Goal: Transaction & Acquisition: Purchase product/service

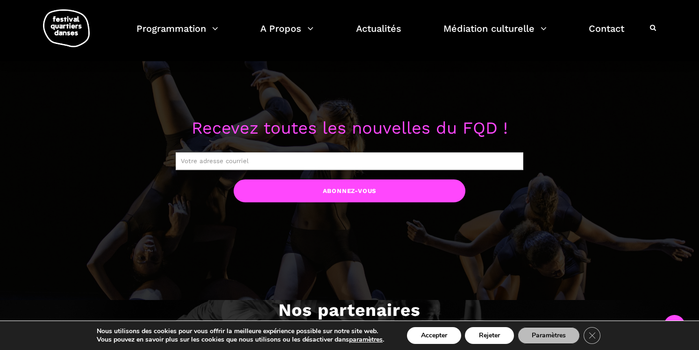
scroll to position [744, 0]
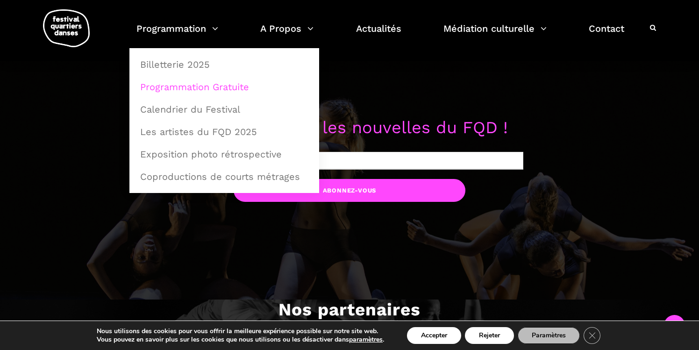
click at [174, 83] on link "Programmation Gratuite" at bounding box center [224, 86] width 179 height 21
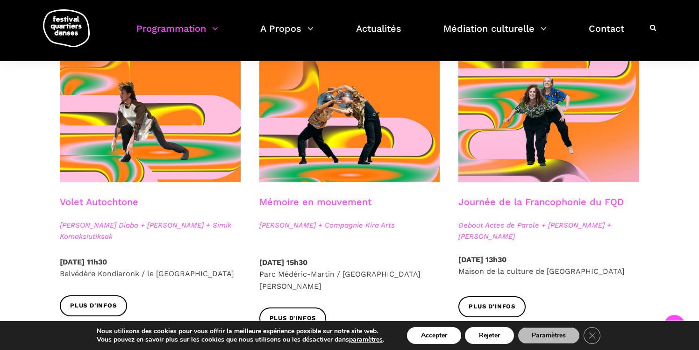
scroll to position [489, 0]
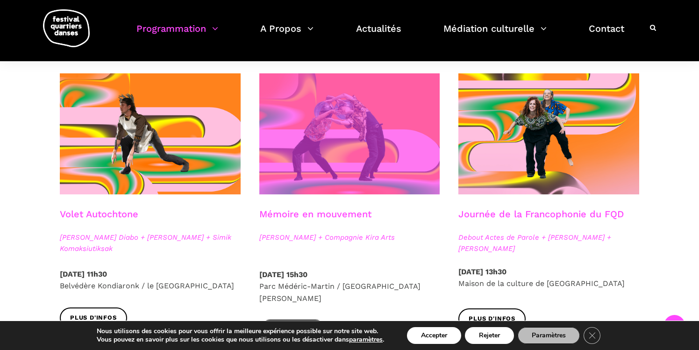
click at [351, 188] on span at bounding box center [349, 133] width 181 height 121
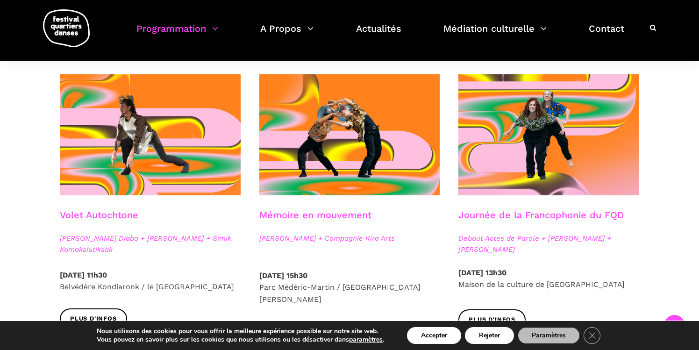
scroll to position [496, 0]
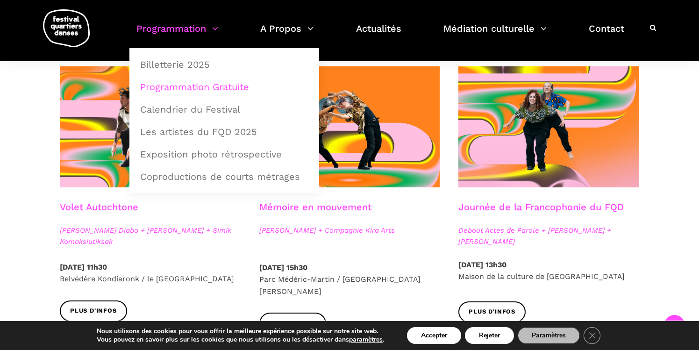
click at [33, 147] on div "Spectacles extérieurs gratuits Pré-FQD A'nó:wara Dance Theatre - Ma nature urba…" at bounding box center [349, 308] width 699 height 1119
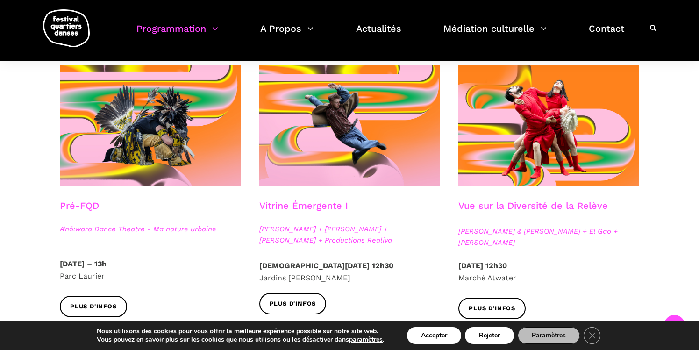
scroll to position [241, 0]
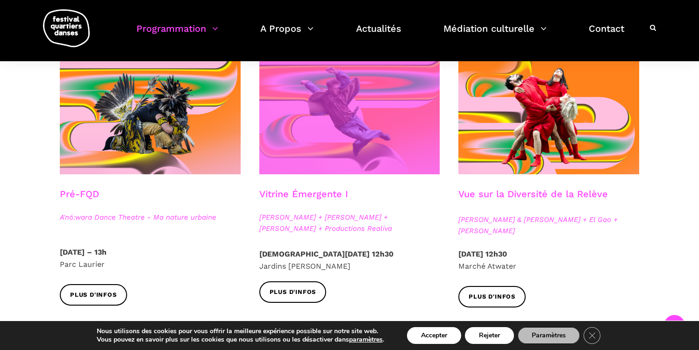
click at [283, 152] on span at bounding box center [349, 113] width 181 height 121
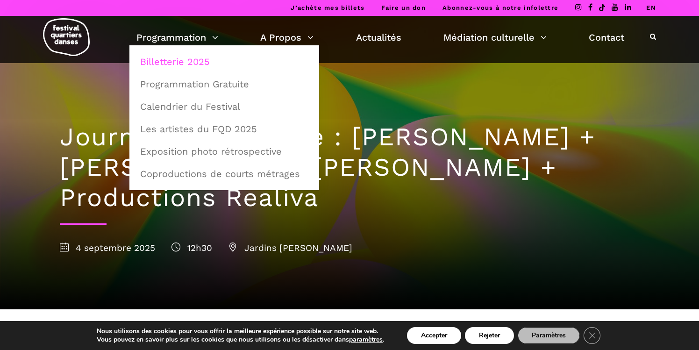
click at [183, 62] on link "Billetterie 2025" at bounding box center [224, 61] width 179 height 21
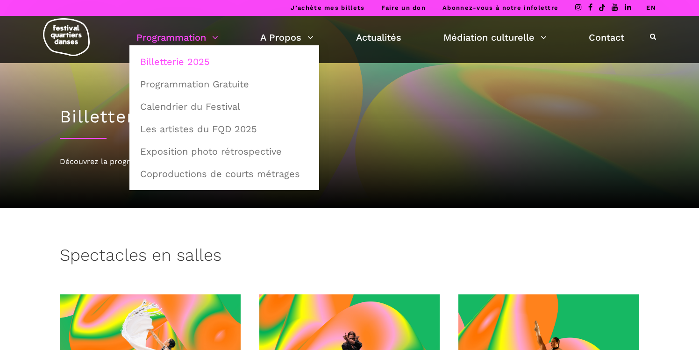
click at [79, 39] on img at bounding box center [66, 37] width 47 height 38
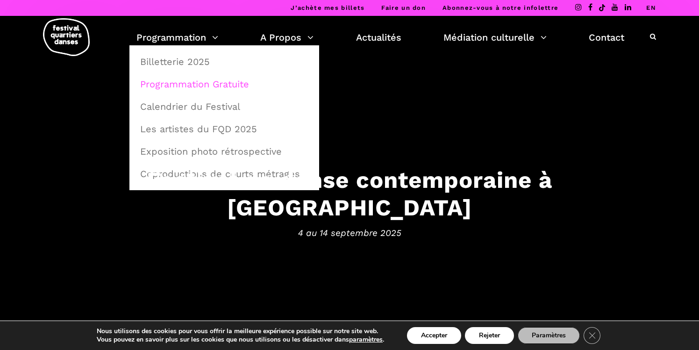
click at [186, 85] on link "Programmation Gratuite" at bounding box center [224, 83] width 179 height 21
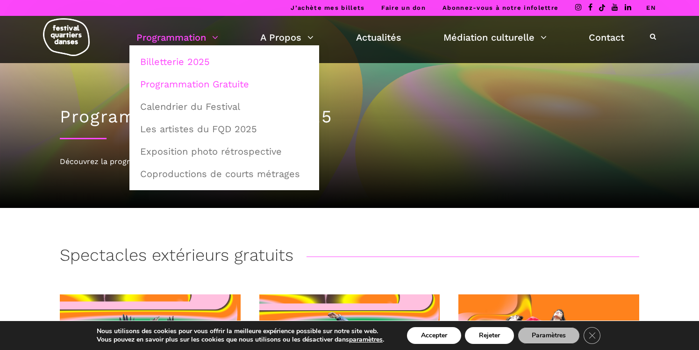
click at [183, 66] on link "Billetterie 2025" at bounding box center [224, 61] width 179 height 21
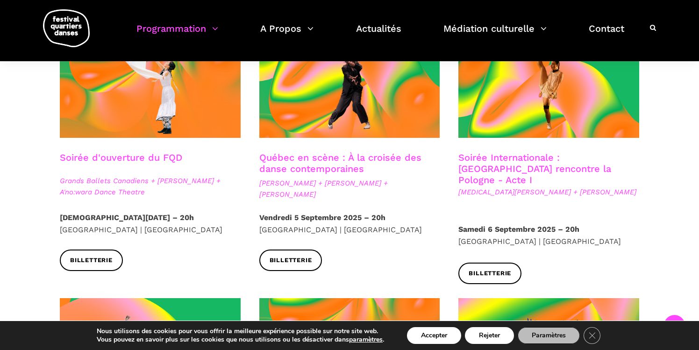
scroll to position [281, 0]
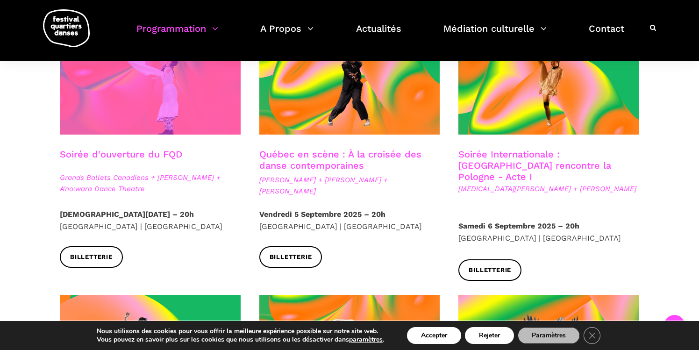
click at [86, 107] on span at bounding box center [150, 74] width 181 height 121
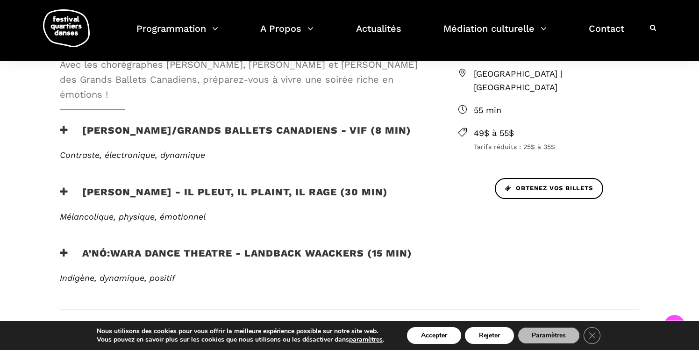
scroll to position [352, 0]
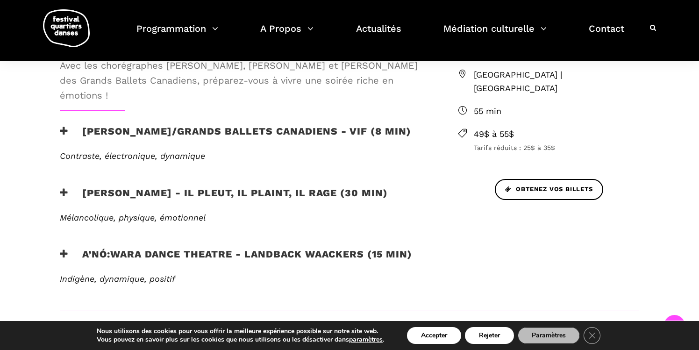
click at [544, 185] on span "Obtenez vos billets" at bounding box center [549, 190] width 88 height 10
